Goal: Information Seeking & Learning: Learn about a topic

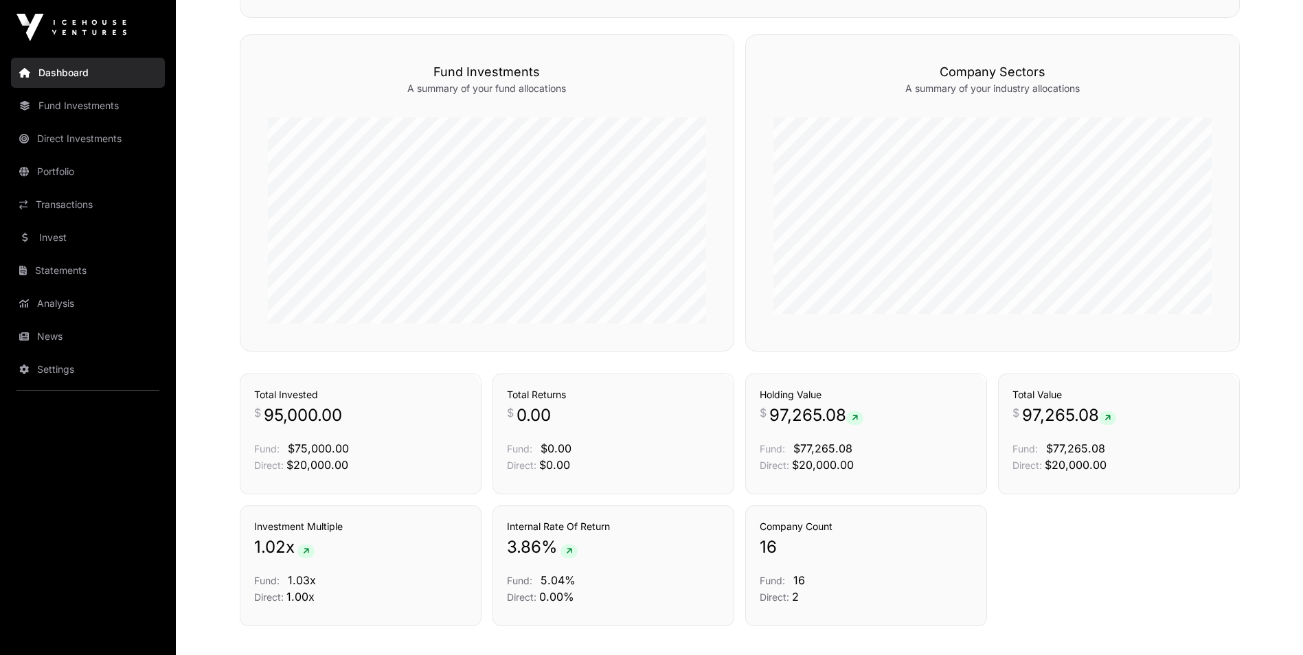
scroll to position [852, 0]
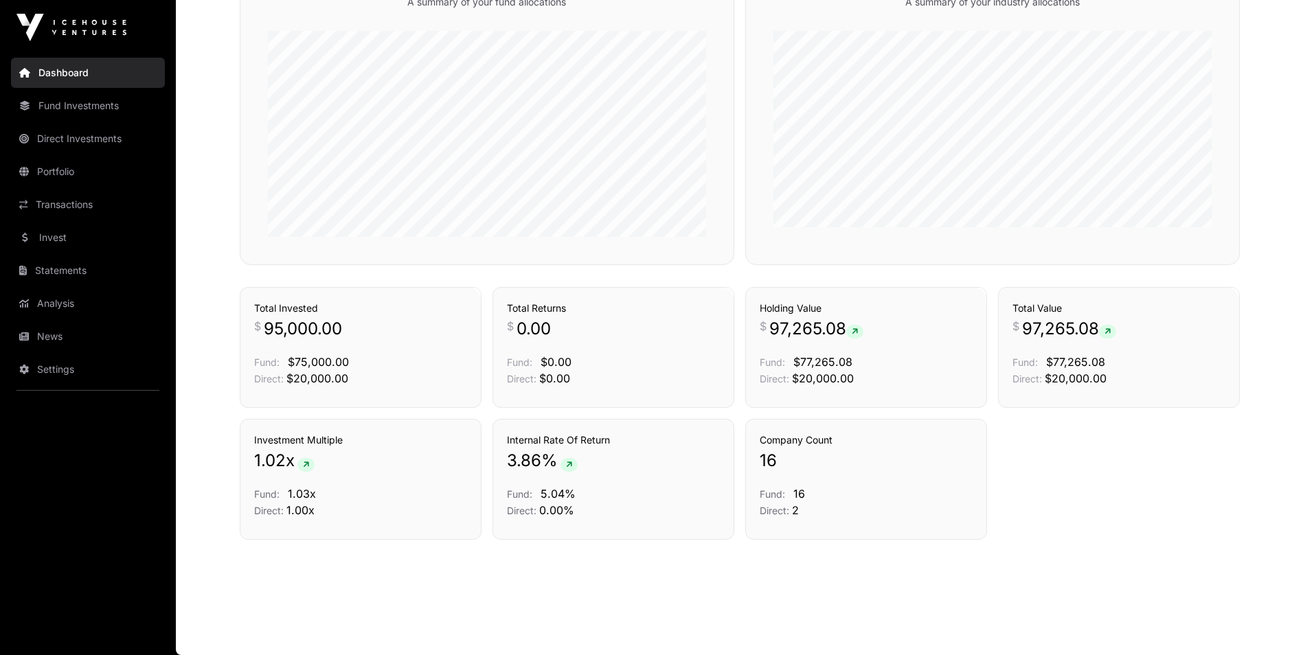
click at [69, 231] on link "Invest" at bounding box center [88, 238] width 154 height 30
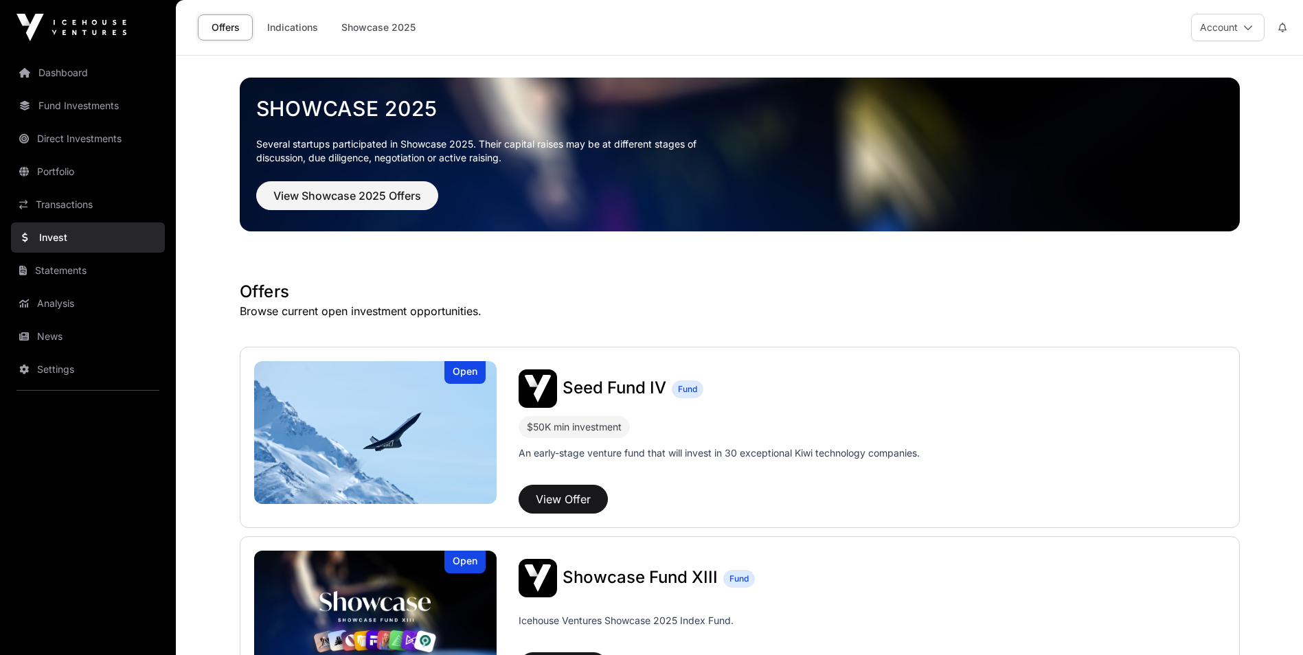
click at [296, 26] on link "Indications" at bounding box center [292, 27] width 69 height 26
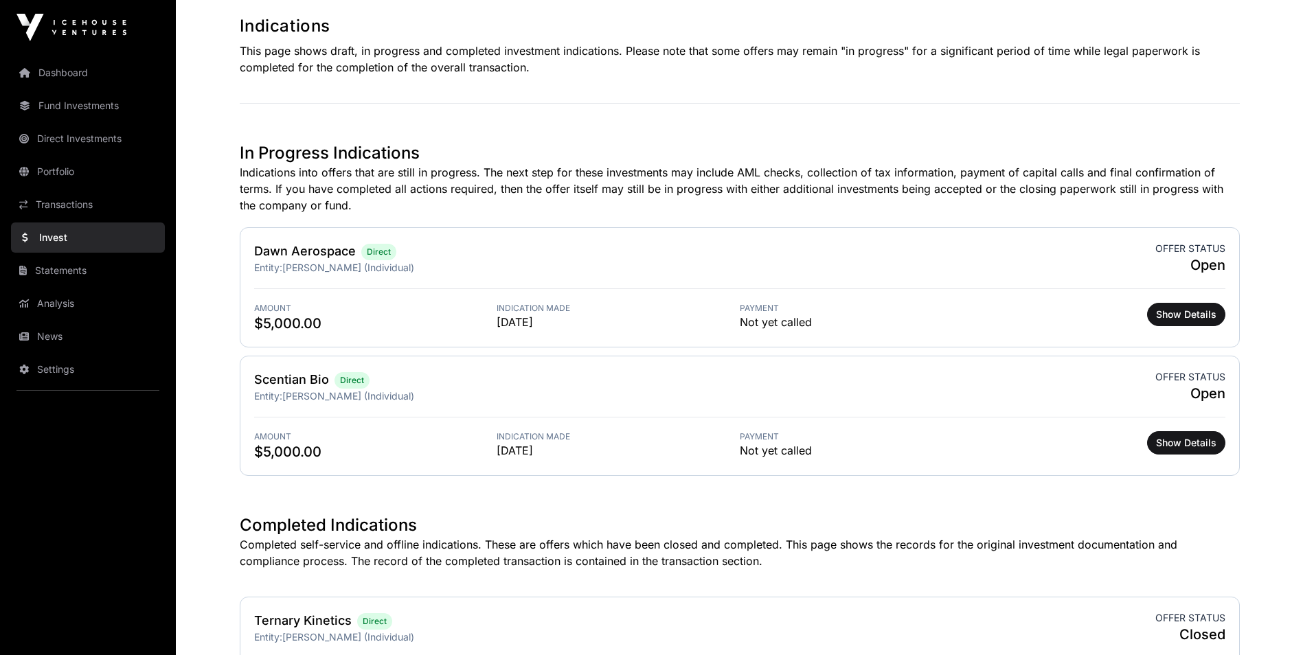
scroll to position [275, 0]
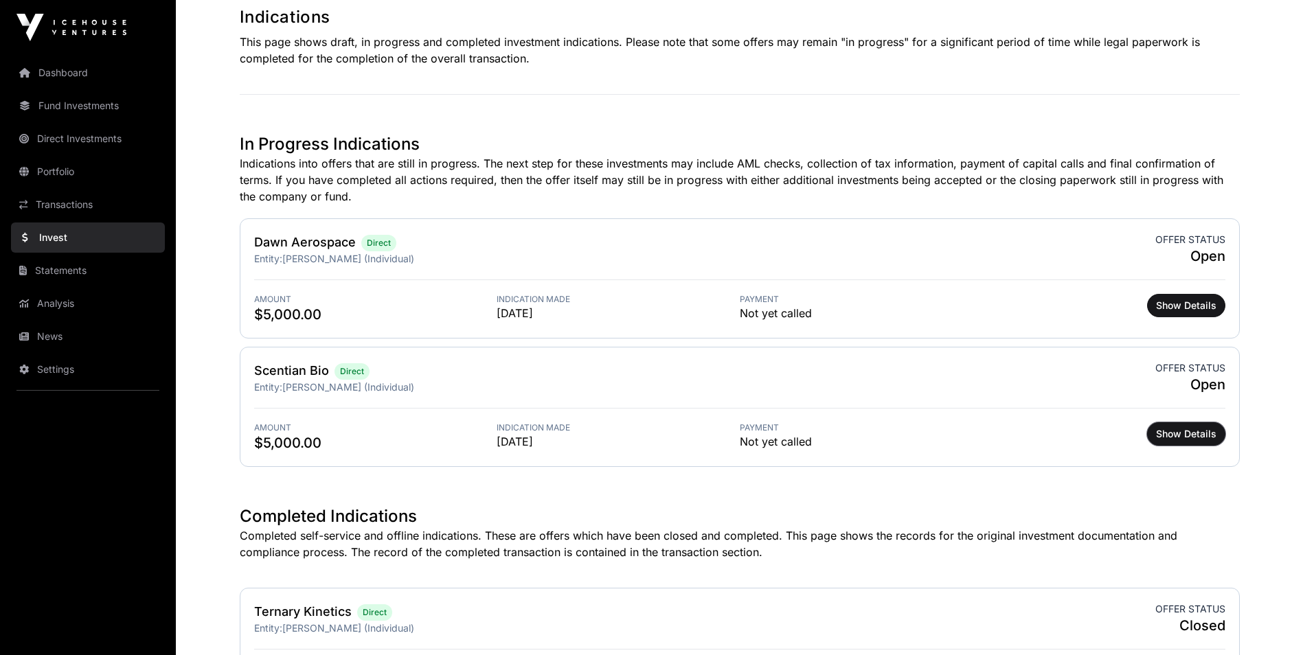
click at [1201, 433] on span "Show Details" at bounding box center [1186, 434] width 60 height 14
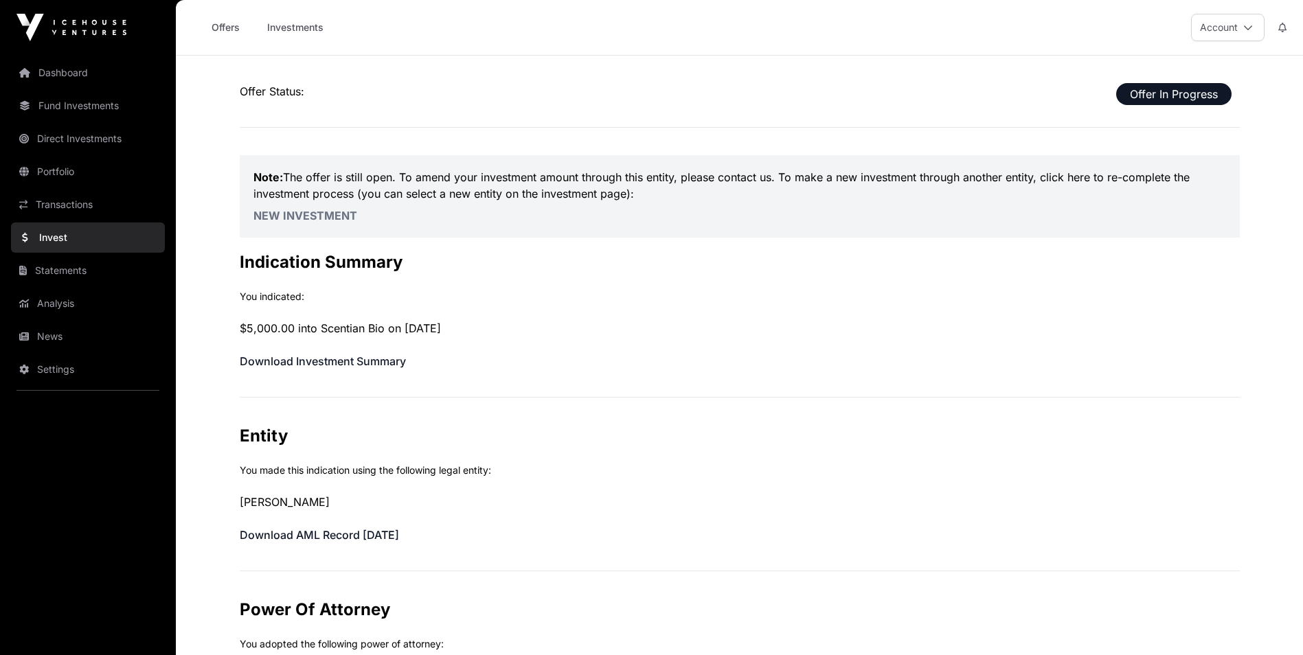
click at [72, 207] on link "Transactions" at bounding box center [88, 205] width 154 height 30
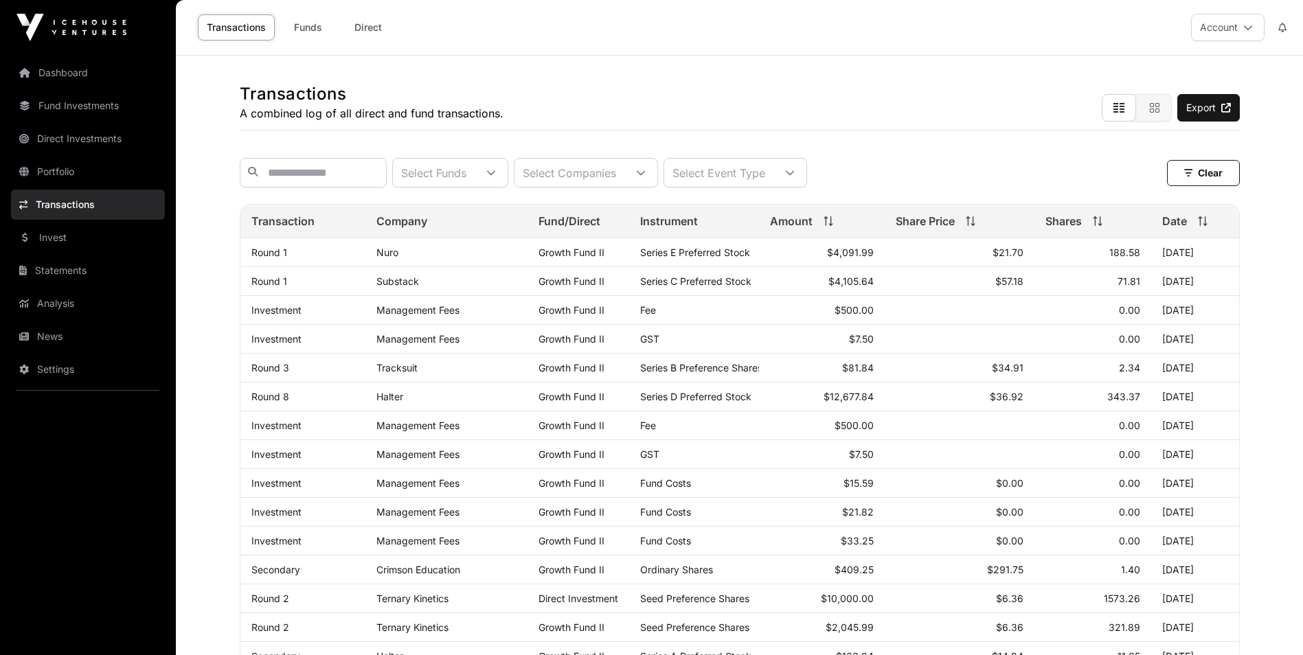
click at [85, 231] on link "Invest" at bounding box center [88, 238] width 154 height 30
